Goal: Task Accomplishment & Management: Manage account settings

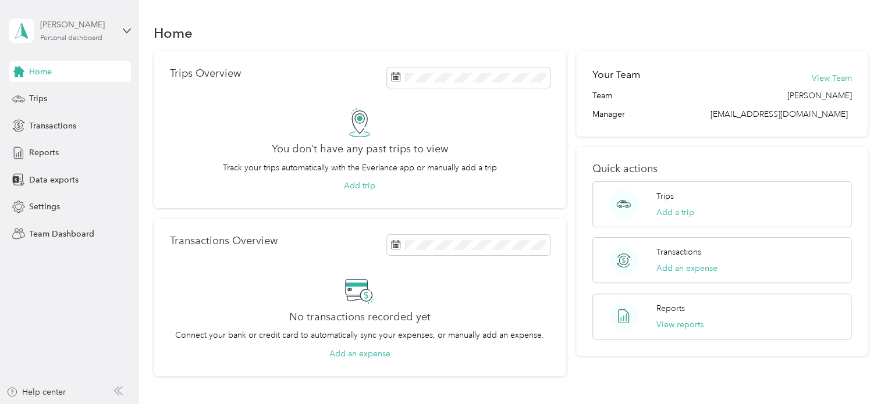
click at [74, 35] on div "Personal dashboard" at bounding box center [71, 38] width 62 height 7
click at [60, 93] on div "Team dashboard" at bounding box center [50, 96] width 62 height 12
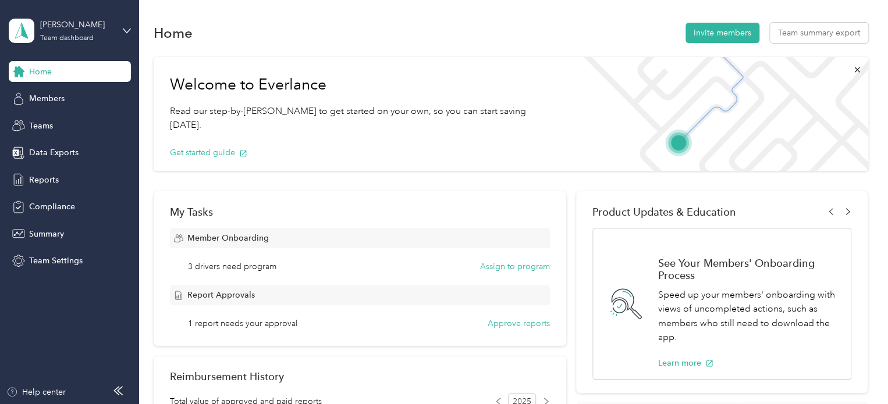
scroll to position [58, 0]
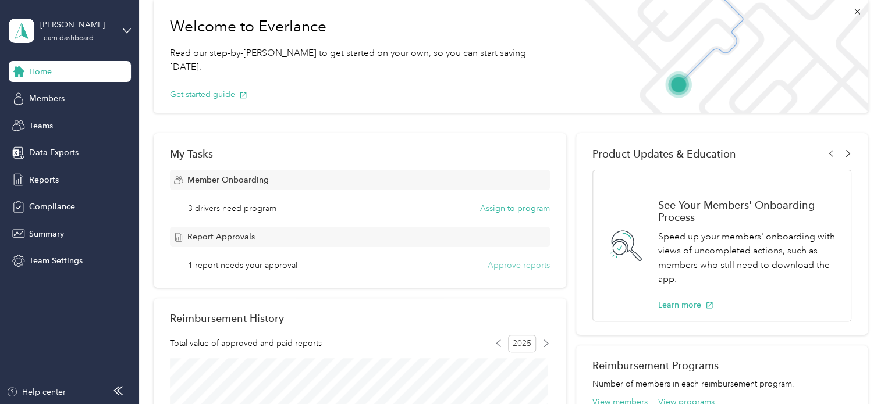
click at [528, 264] on button "Approve reports" at bounding box center [519, 266] width 62 height 12
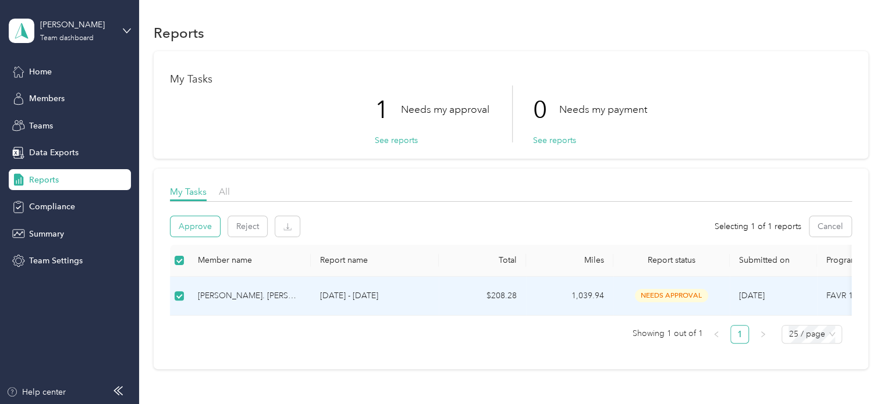
click at [194, 225] on button "Approve" at bounding box center [194, 226] width 49 height 20
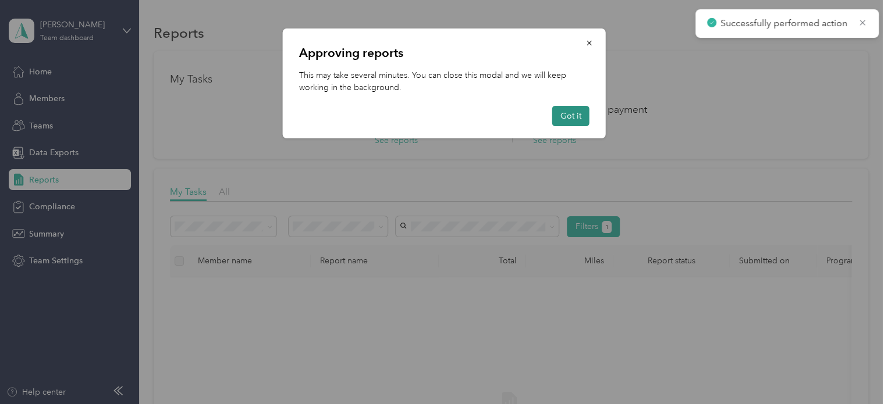
click at [565, 118] on button "Got it" at bounding box center [570, 116] width 37 height 20
